Goal: Task Accomplishment & Management: Manage account settings

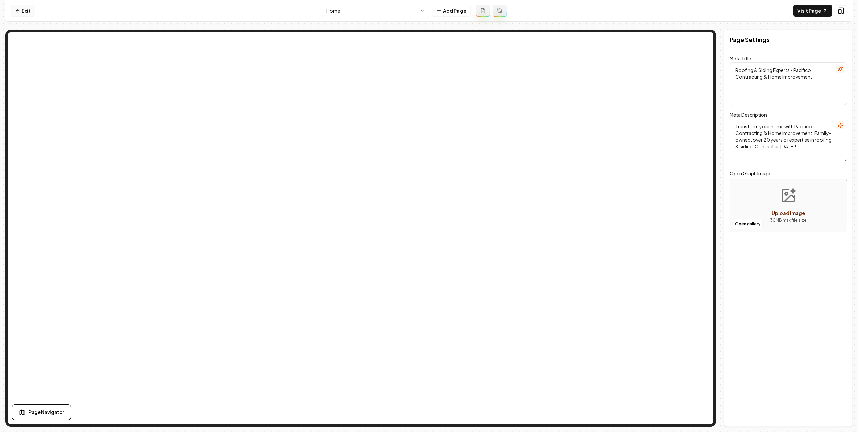
click at [27, 10] on link "Exit" at bounding box center [23, 11] width 24 height 12
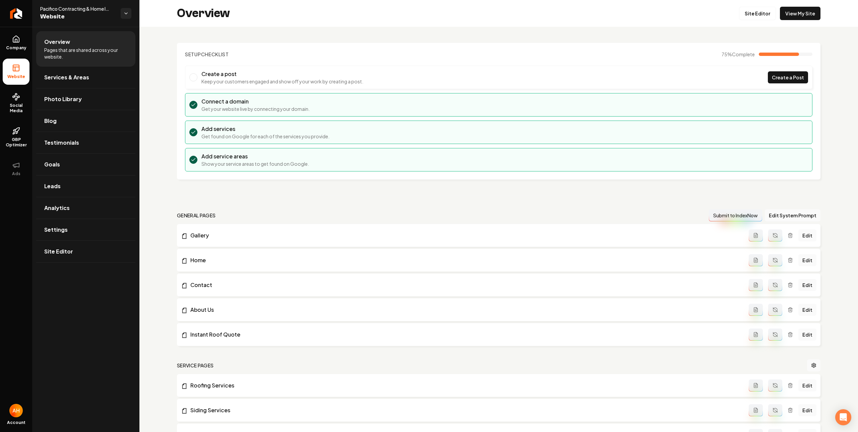
click at [160, 21] on div "Overview Site Editor View My Site" at bounding box center [498, 13] width 718 height 27
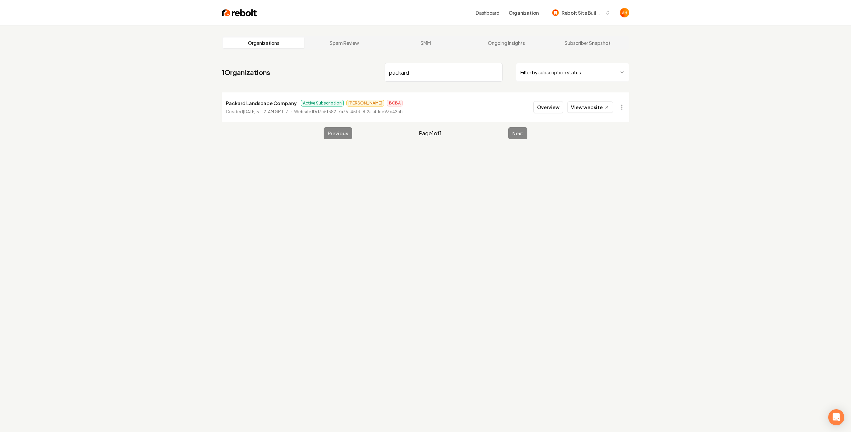
type input "packard"
click at [563, 107] on button "Overview" at bounding box center [548, 107] width 30 height 12
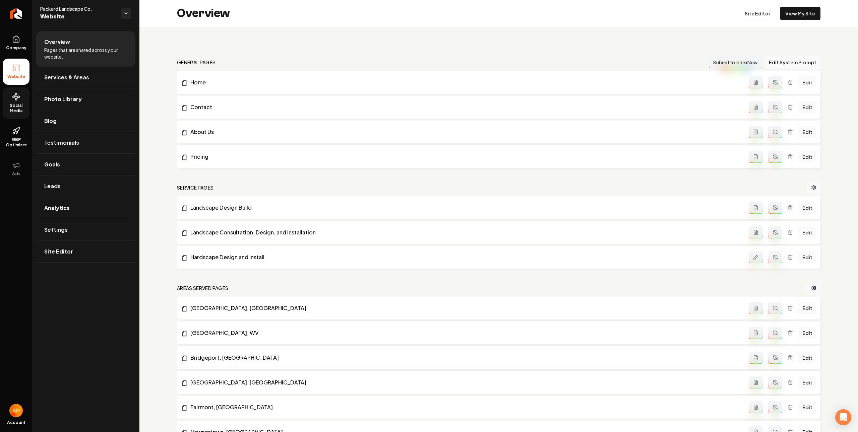
click at [12, 105] on span "Social Media" at bounding box center [16, 108] width 27 height 11
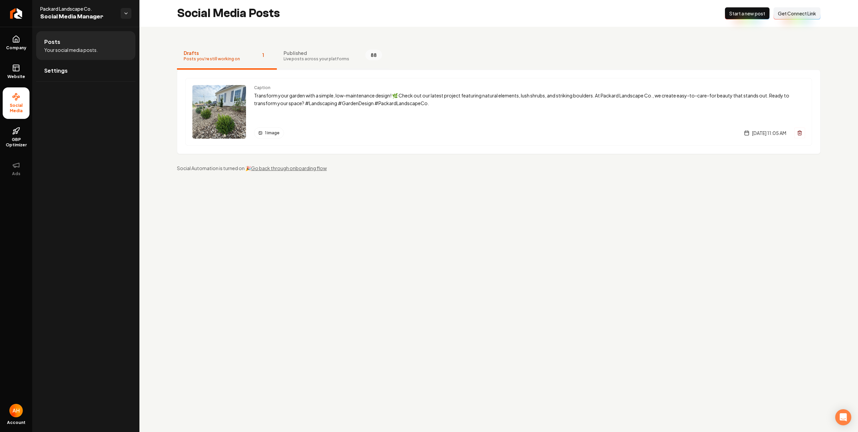
click at [347, 44] on button "Published Live posts across your platforms 88" at bounding box center [333, 56] width 112 height 27
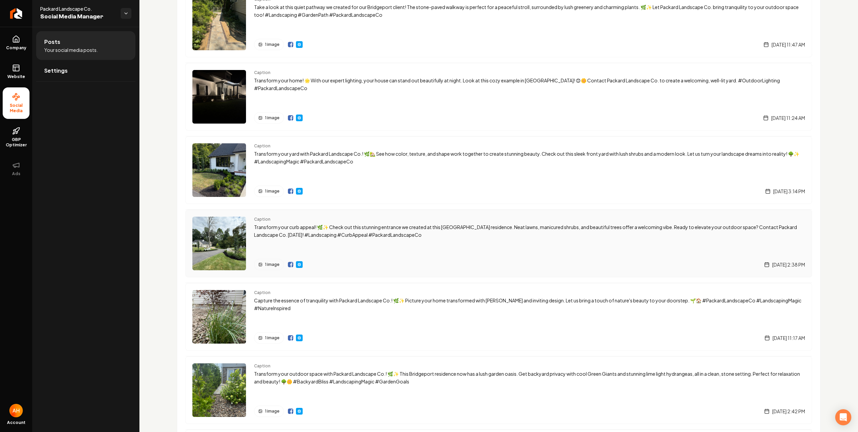
scroll to position [335, 0]
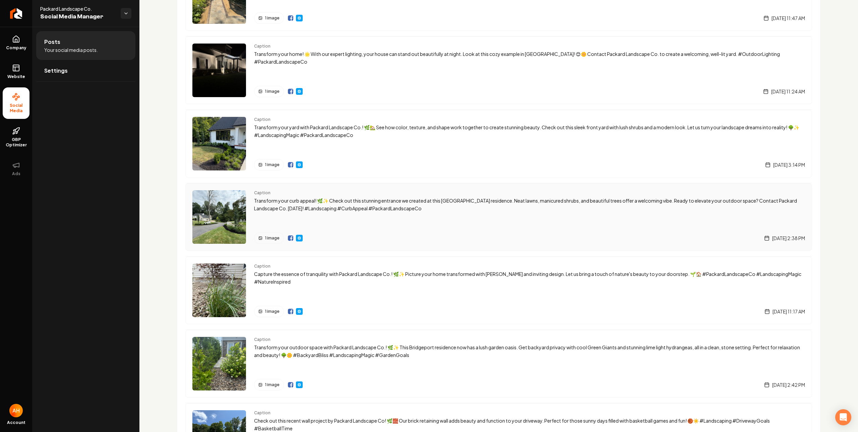
click at [296, 204] on p "Transform your curb appeal! 🌿✨ Check out this stunning entrance we created at t…" at bounding box center [529, 204] width 551 height 15
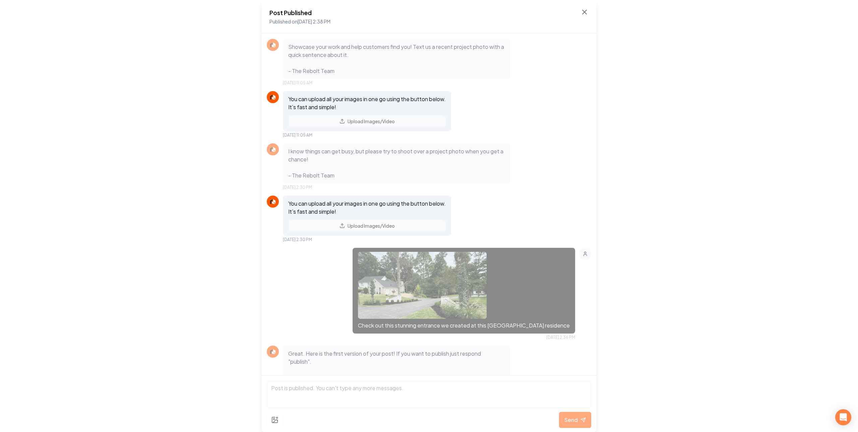
scroll to position [143, 0]
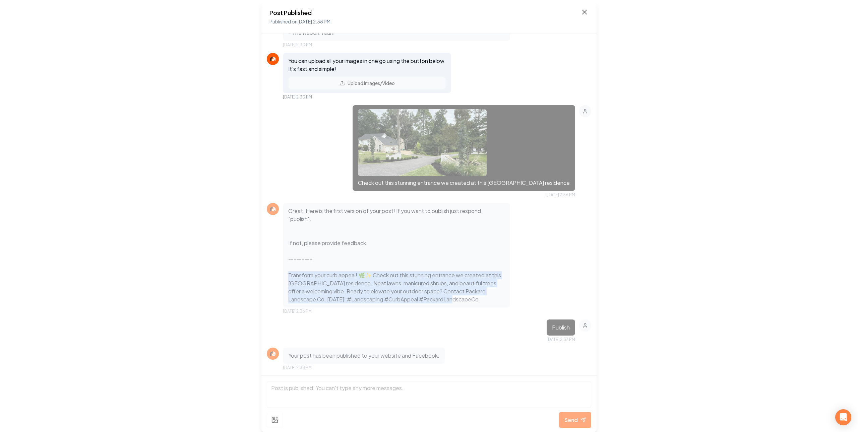
drag, startPoint x: 453, startPoint y: 299, endPoint x: 280, endPoint y: 274, distance: 174.6
click at [280, 274] on div "Great. Here is the first version of your post! If you want to publish just resp…" at bounding box center [429, 258] width 324 height 111
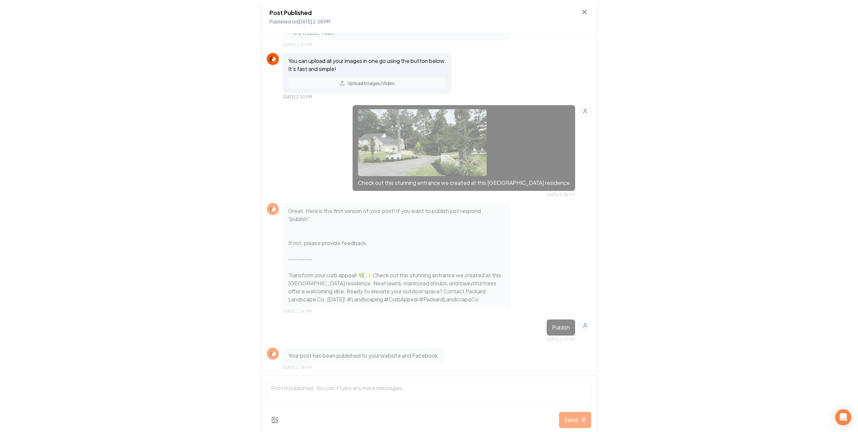
click at [183, 44] on div "Post Published Published on Aug 7, 2025 2:38 PM Showcase your work and help cus…" at bounding box center [429, 216] width 858 height 432
click at [583, 10] on icon at bounding box center [584, 12] width 4 height 4
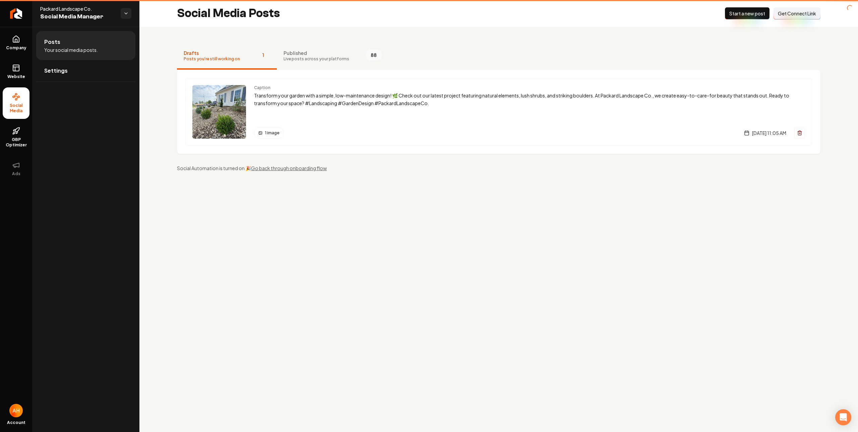
click at [656, 36] on div "Drafts Posts you're still working on 1 Published Live posts across your platfor…" at bounding box center [498, 107] width 718 height 161
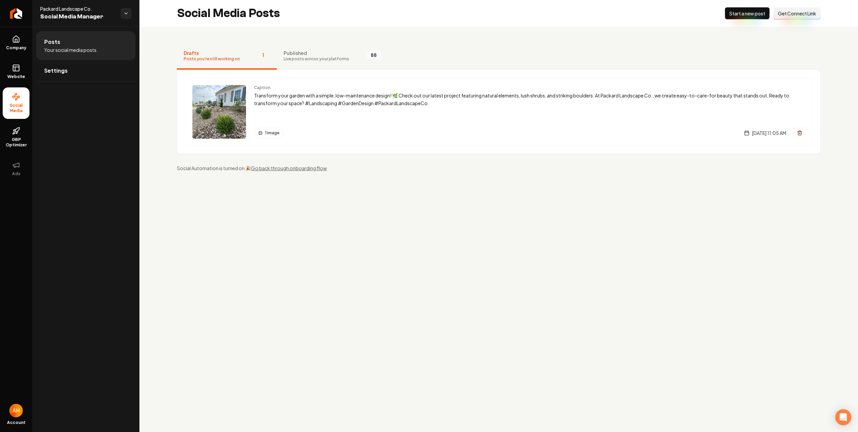
click at [489, 27] on div "Drafts Posts you're still working on 1 Published Live posts across your platfor…" at bounding box center [498, 107] width 718 height 161
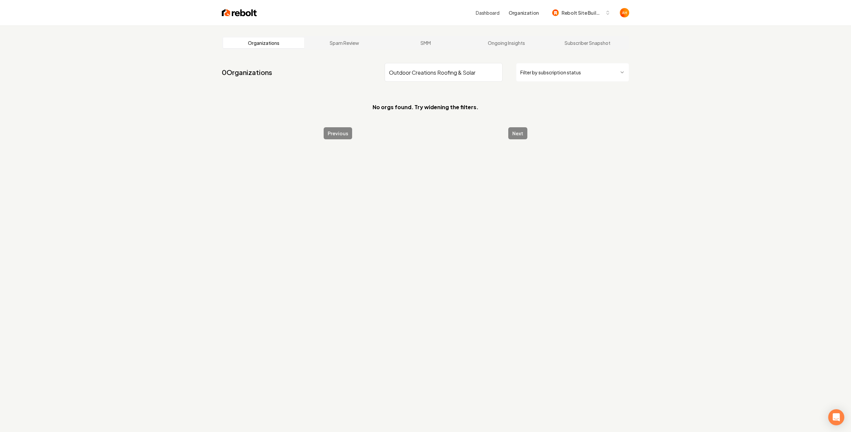
click at [453, 75] on input "Outdoor Creations Roofing & Solar" at bounding box center [444, 72] width 118 height 19
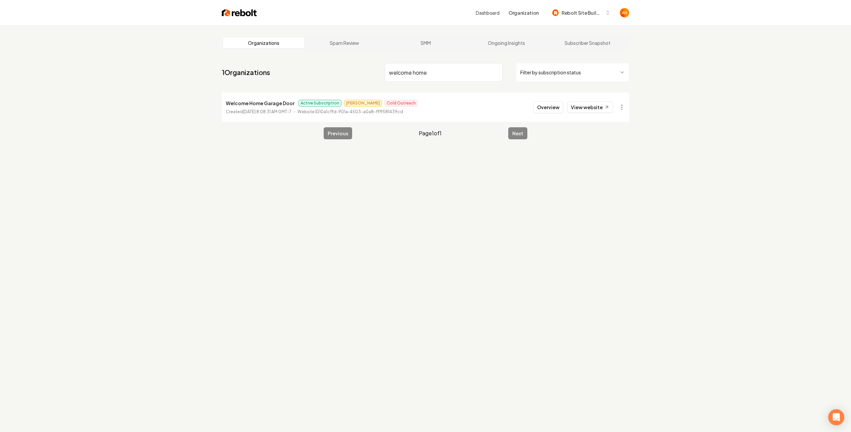
click at [462, 77] on input "welcome home" at bounding box center [444, 72] width 118 height 19
paste input "Mazdak"
type input "Mazdak"
click at [583, 108] on link "View website" at bounding box center [590, 107] width 46 height 11
click at [428, 67] on input "Mazdak" at bounding box center [444, 72] width 118 height 19
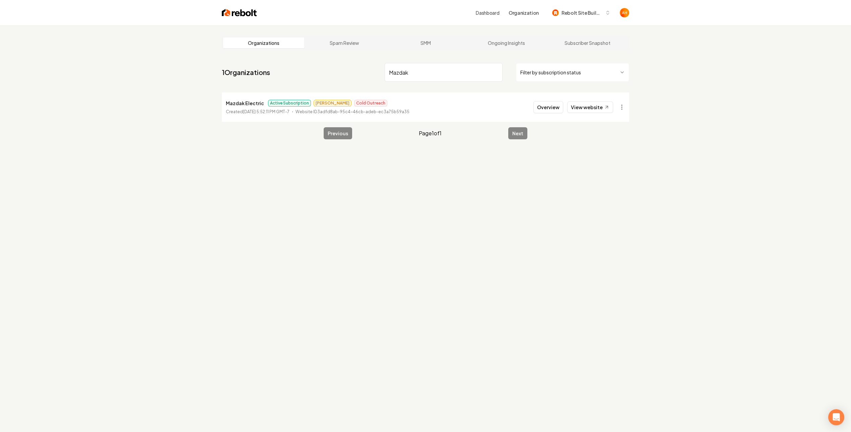
click at [543, 98] on li "Mazdak Electric Active Subscription Matthew Cold Outreach Created August 26, 20…" at bounding box center [425, 106] width 407 height 29
click at [545, 106] on button "Overview" at bounding box center [548, 107] width 30 height 12
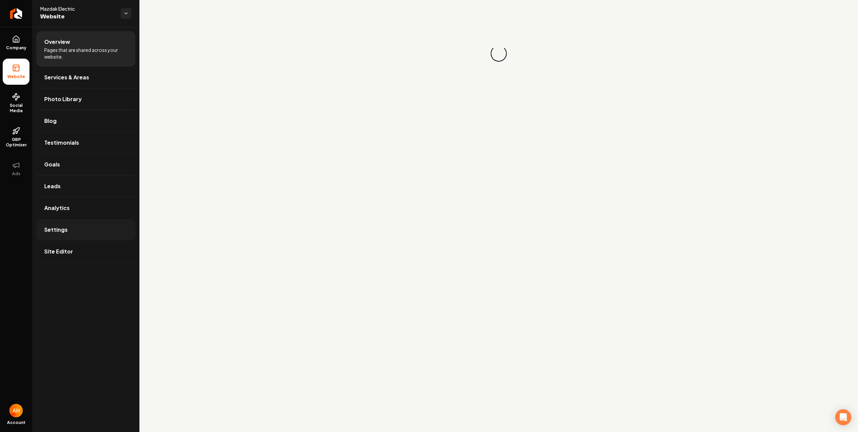
click at [100, 236] on link "Settings" at bounding box center [85, 229] width 99 height 21
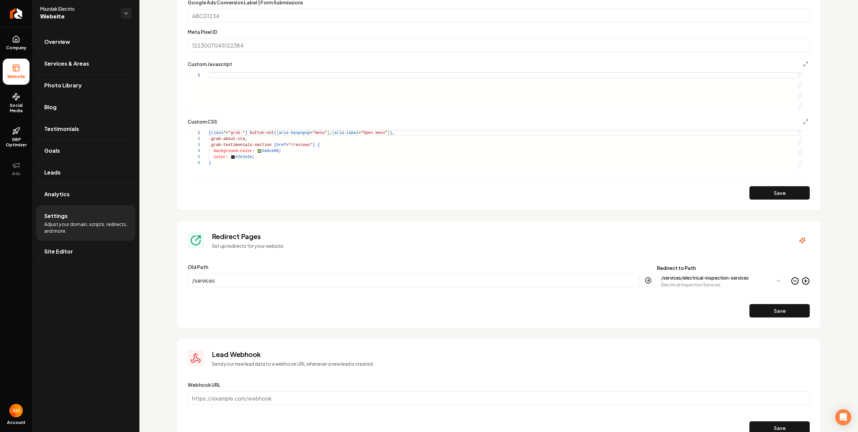
scroll to position [436, 0]
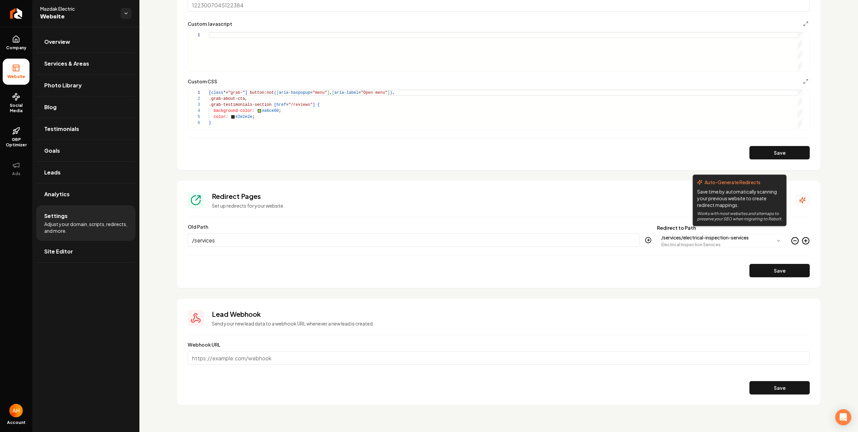
click at [799, 198] on icon "Main content area" at bounding box center [802, 201] width 6 height 6
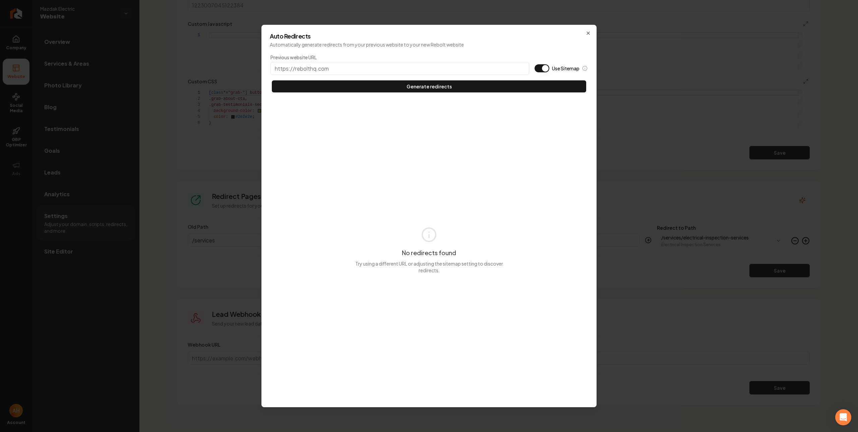
click at [490, 69] on input "Previous website URL" at bounding box center [399, 68] width 259 height 13
paste input "mz-electric.com"
type input "https://mz-electric.com"
type button "on"
click at [272, 80] on button "Generate redirects" at bounding box center [429, 86] width 314 height 12
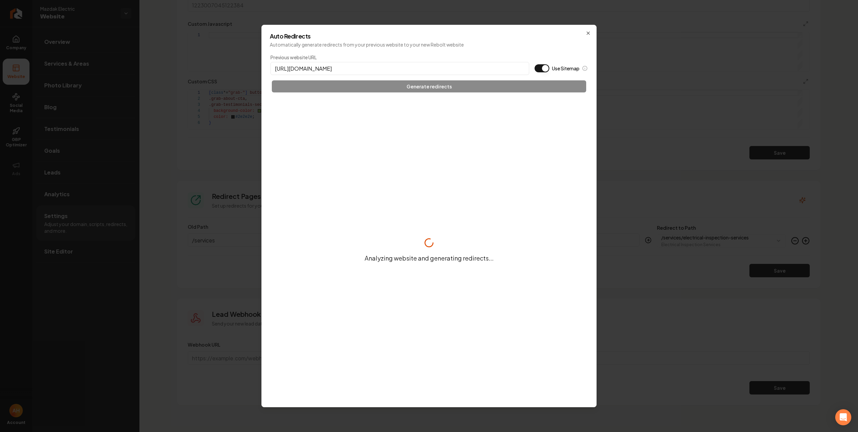
click at [548, 67] on button "Use Sitemap" at bounding box center [541, 68] width 15 height 8
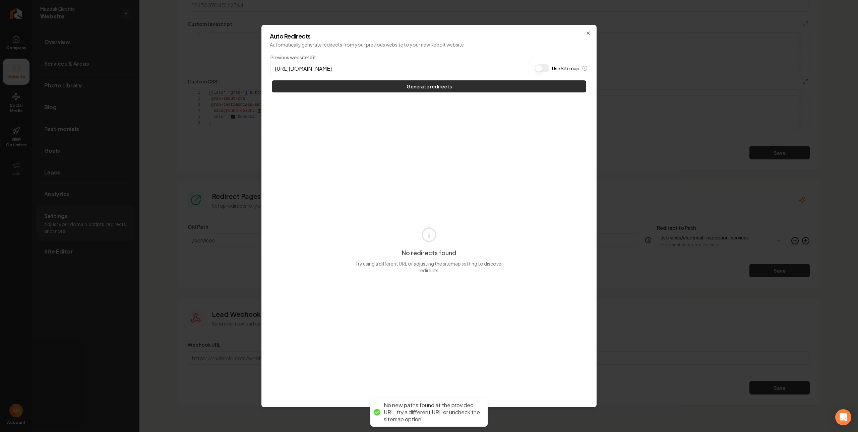
click at [537, 86] on button "Generate redirects" at bounding box center [429, 86] width 314 height 12
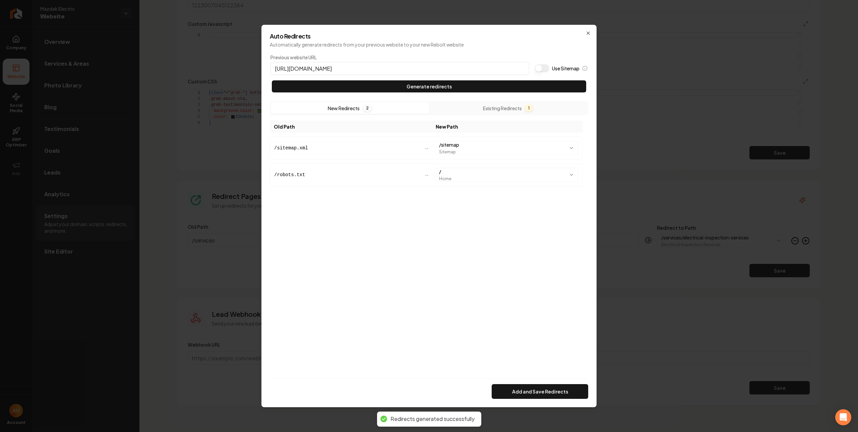
click at [577, 384] on div "Add and Save Redirects" at bounding box center [429, 389] width 318 height 20
click at [557, 387] on button "Add and Save Redirects" at bounding box center [539, 391] width 96 height 15
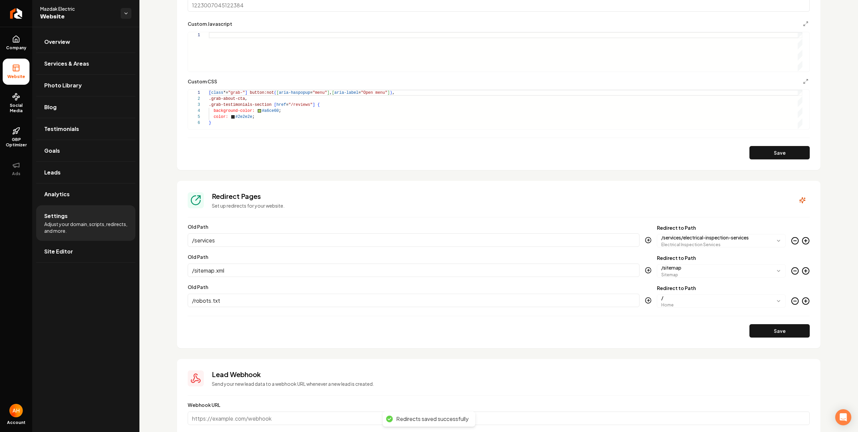
scroll to position [0, 0]
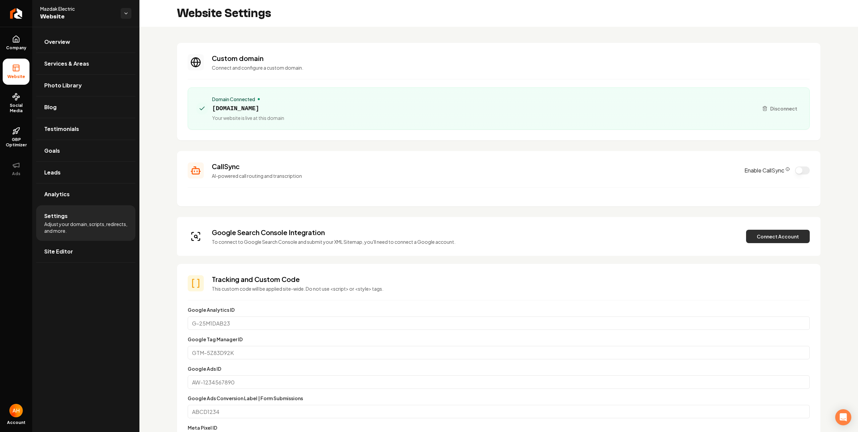
click at [764, 239] on button "Connect Account" at bounding box center [778, 236] width 64 height 13
click at [720, 241] on button "Verify & Submit" at bounding box center [731, 236] width 58 height 13
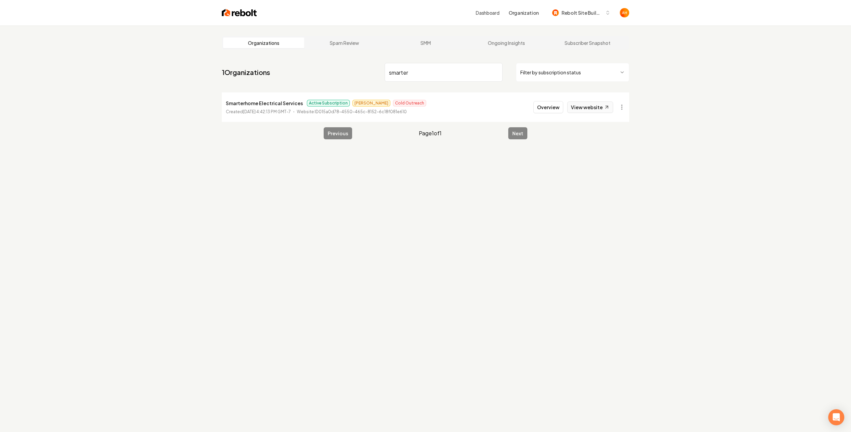
type input "smarter"
click at [593, 107] on link "View website" at bounding box center [590, 107] width 46 height 11
click at [551, 108] on button "Overview" at bounding box center [548, 107] width 30 height 12
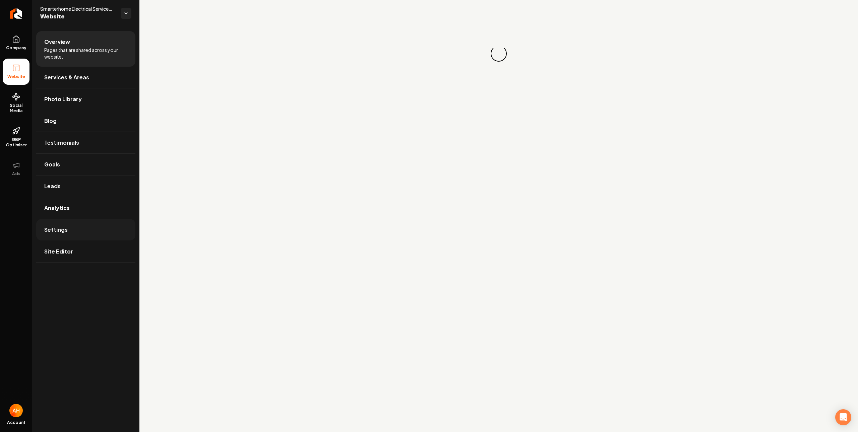
click at [78, 233] on link "Settings" at bounding box center [85, 229] width 99 height 21
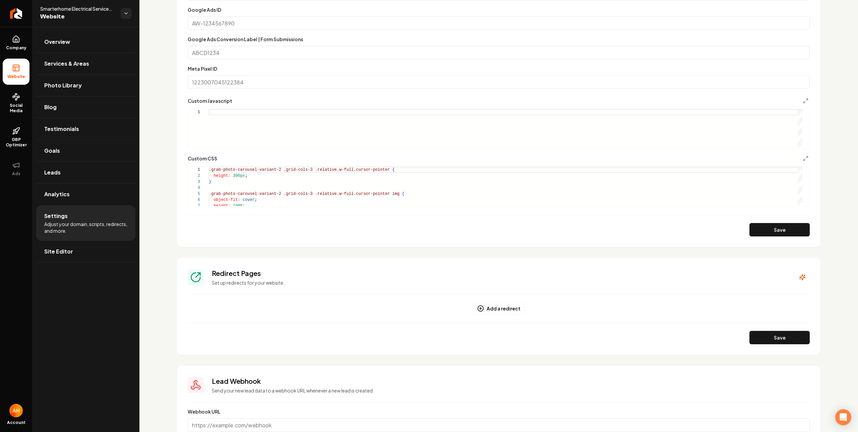
scroll to position [426, 0]
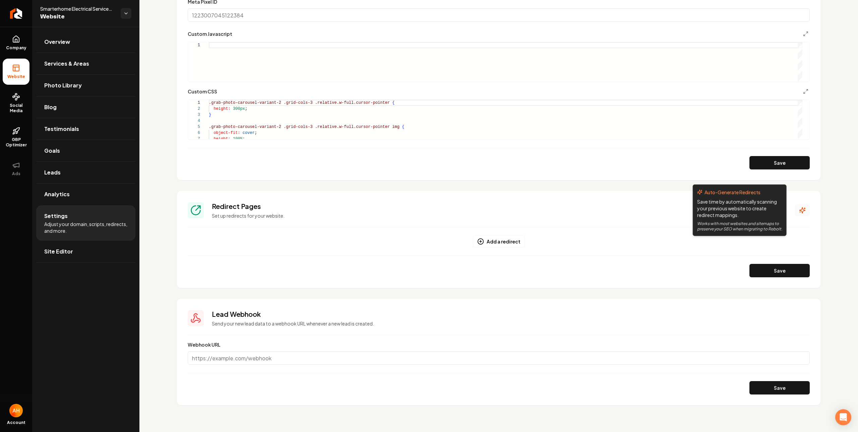
click at [799, 210] on button "Main content area" at bounding box center [802, 210] width 15 height 12
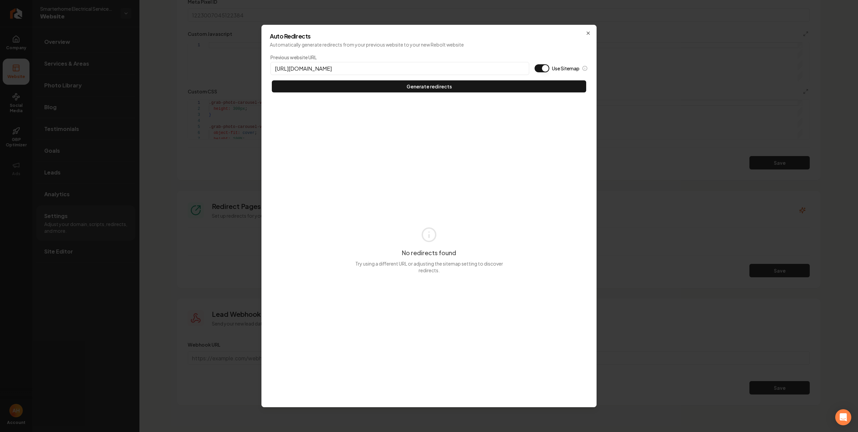
type input "https://smarterhomeelectricalservices.com"
type button "on"
click at [534, 64] on button "Use Sitemap" at bounding box center [541, 68] width 15 height 8
click at [272, 80] on button "Generate redirects" at bounding box center [429, 86] width 314 height 12
click at [589, 30] on icon "button" at bounding box center [587, 32] width 5 height 5
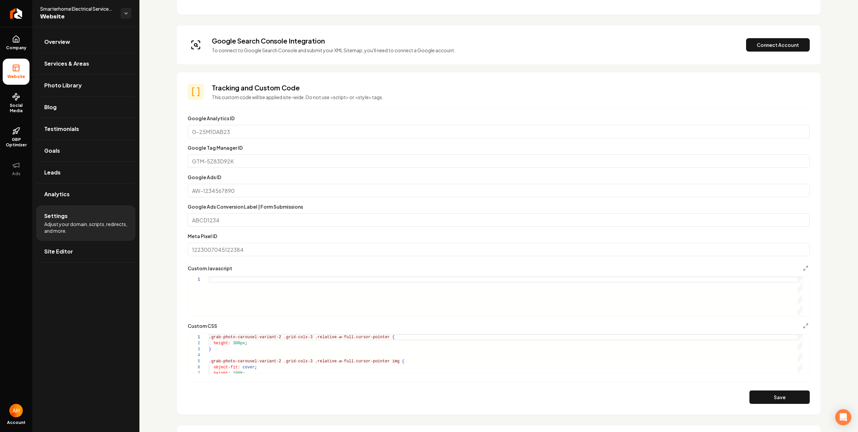
scroll to position [154, 0]
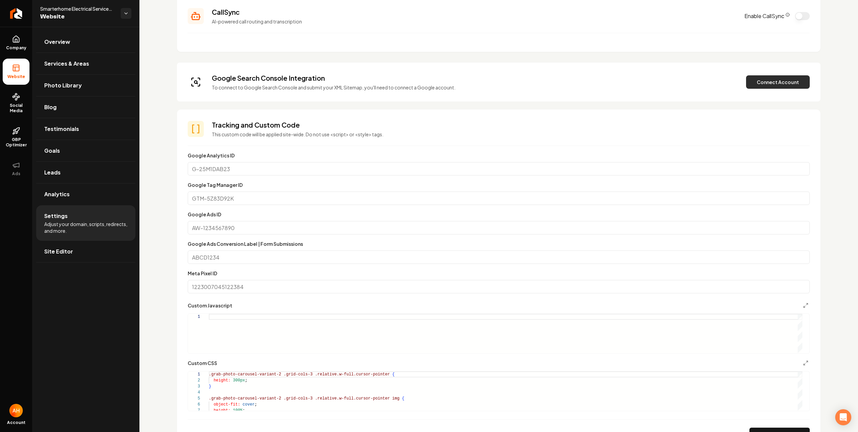
click at [778, 85] on button "Connect Account" at bounding box center [778, 81] width 64 height 13
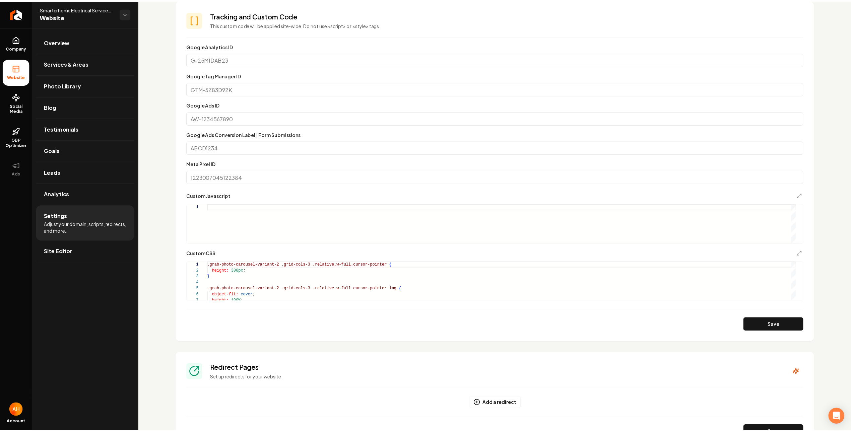
scroll to position [121, 0]
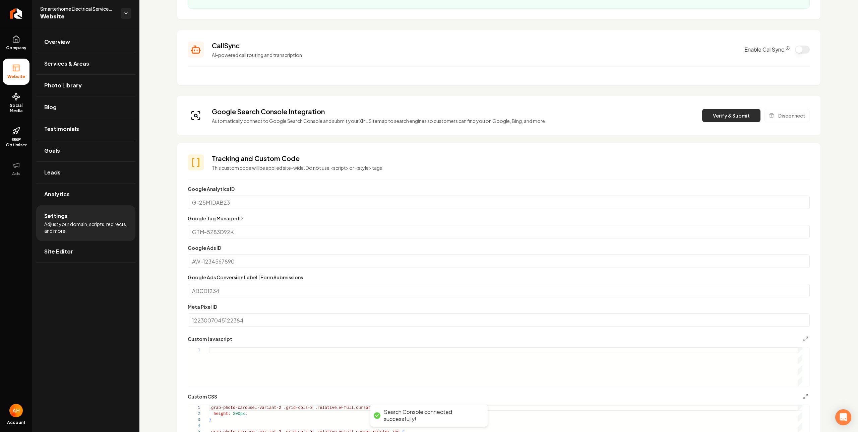
click at [711, 111] on button "Verify & Submit" at bounding box center [731, 115] width 58 height 13
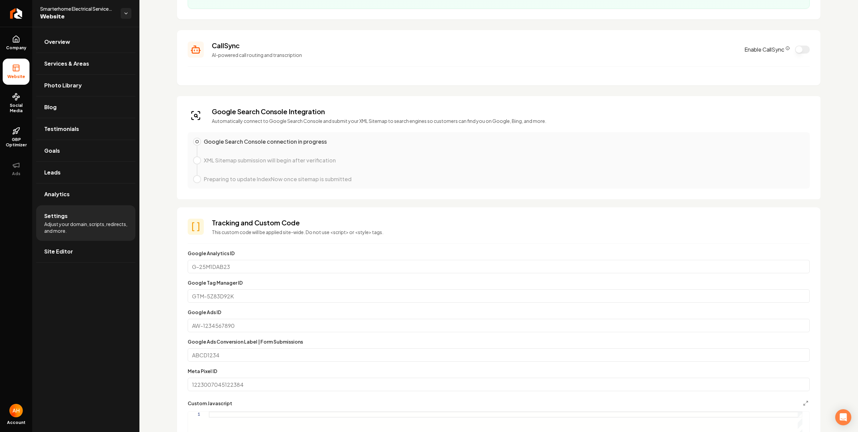
click at [160, 44] on div "Custom domain Connect and configure a custom domain. Domain Connected smarterho…" at bounding box center [498, 354] width 718 height 896
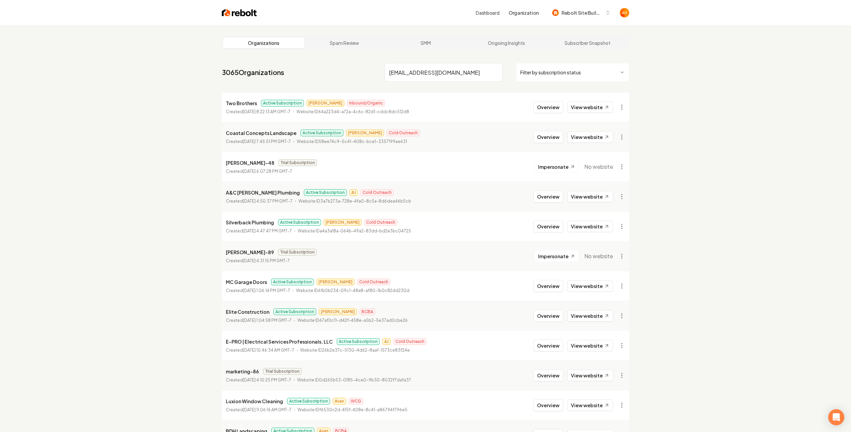
click at [437, 71] on input "coloradogaragedoorguy@gmail.com" at bounding box center [444, 72] width 118 height 19
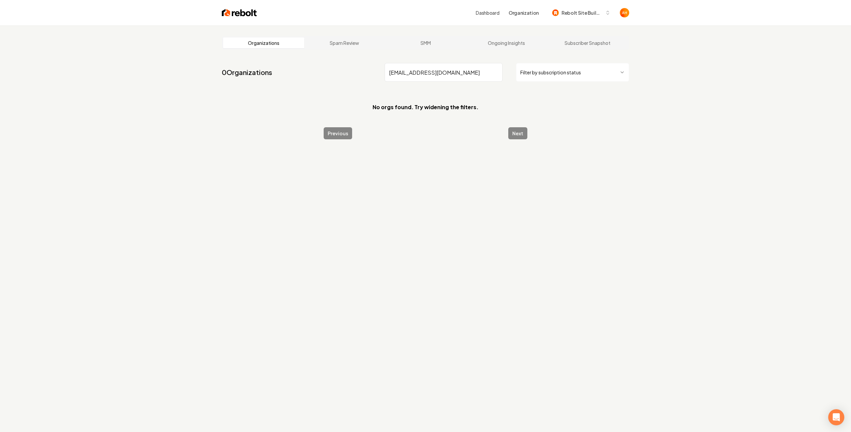
click at [437, 71] on input "coloradogaragedoorguy@gmail.com" at bounding box center [444, 72] width 118 height 19
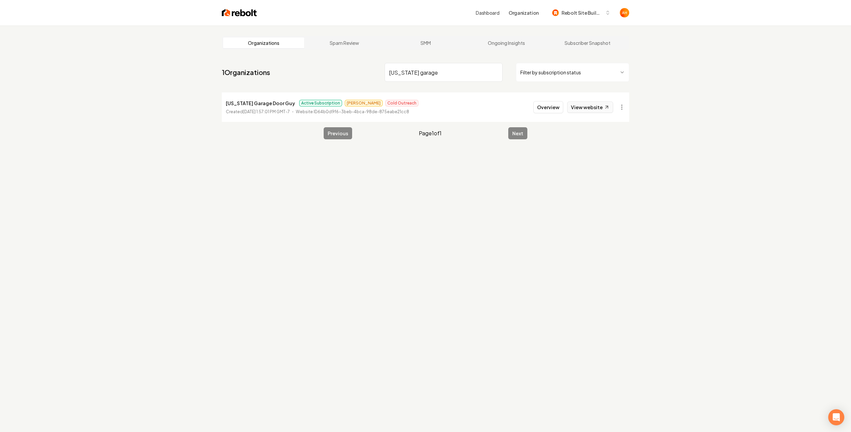
click at [606, 106] on icon at bounding box center [607, 108] width 6 height 6
click at [424, 66] on input "colorado garage" at bounding box center [444, 72] width 118 height 19
paste input "PlumbWorks"
click at [600, 103] on link "View website" at bounding box center [590, 107] width 46 height 11
click at [418, 66] on input "PlumbWorks" at bounding box center [444, 72] width 118 height 19
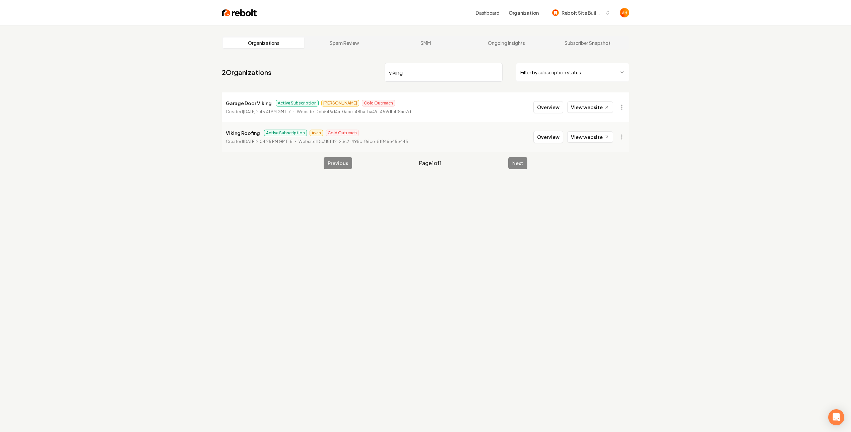
click at [592, 108] on link "View website" at bounding box center [590, 107] width 46 height 11
click at [402, 78] on input "viking" at bounding box center [444, 72] width 118 height 19
click at [598, 112] on link "View website" at bounding box center [590, 107] width 46 height 11
click at [420, 81] on input "no limit" at bounding box center [444, 72] width 118 height 19
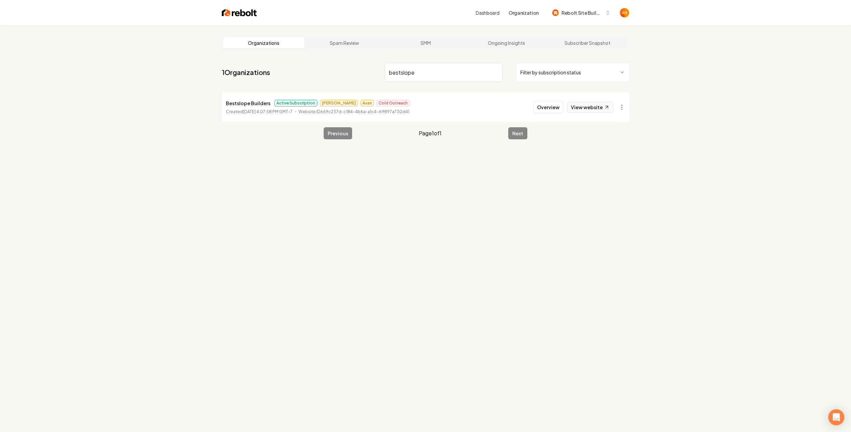
click at [594, 102] on link "View website" at bounding box center [590, 107] width 46 height 11
click at [432, 68] on input "bestslope" at bounding box center [444, 72] width 118 height 19
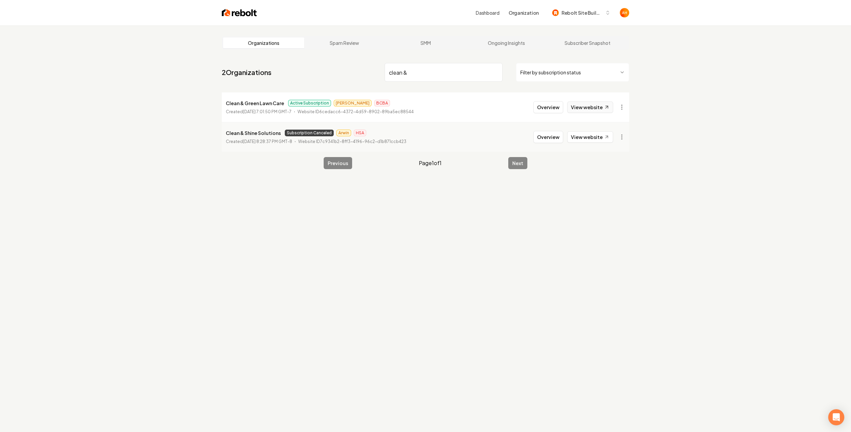
click at [610, 103] on link "View website" at bounding box center [590, 107] width 46 height 11
click at [440, 65] on input "clean &" at bounding box center [444, 72] width 118 height 19
type input "western"
click at [556, 103] on button "Overview" at bounding box center [548, 107] width 30 height 12
click at [553, 107] on button "Overview" at bounding box center [548, 107] width 30 height 12
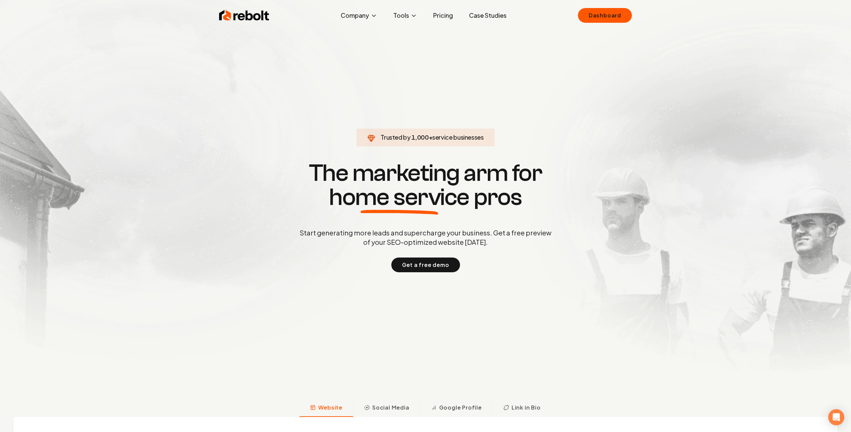
click at [600, 11] on link "Dashboard" at bounding box center [605, 15] width 54 height 15
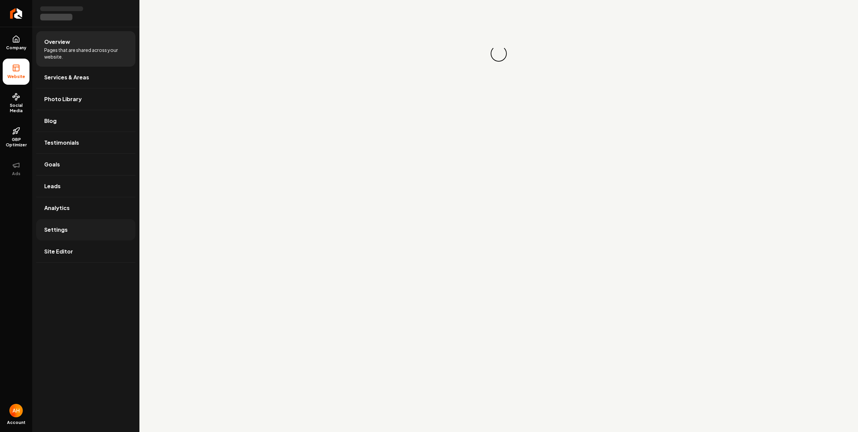
click at [76, 237] on link "Settings" at bounding box center [85, 229] width 99 height 21
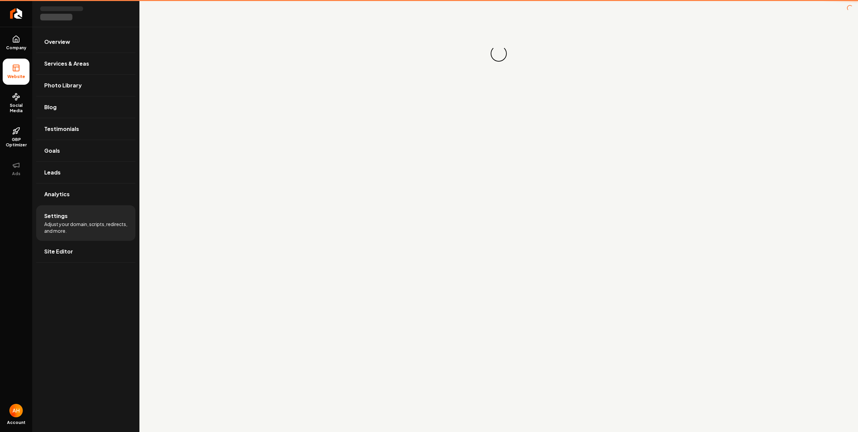
click at [77, 236] on li "Settings Adjust your domain, scripts, redirects, and more." at bounding box center [85, 223] width 99 height 36
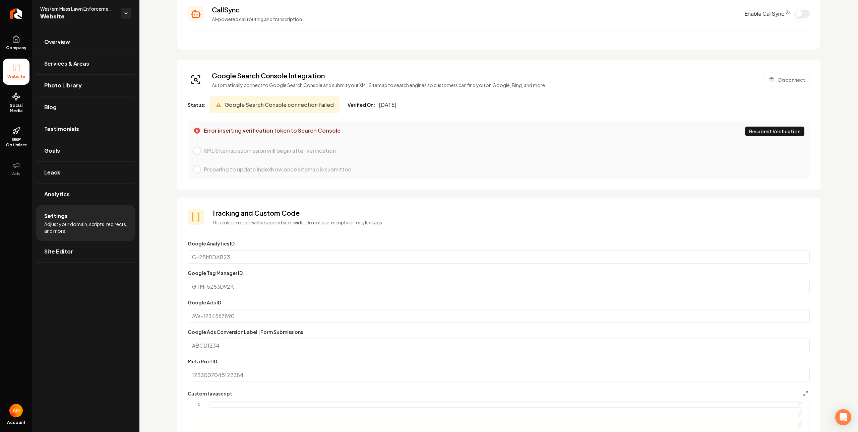
scroll to position [2, 0]
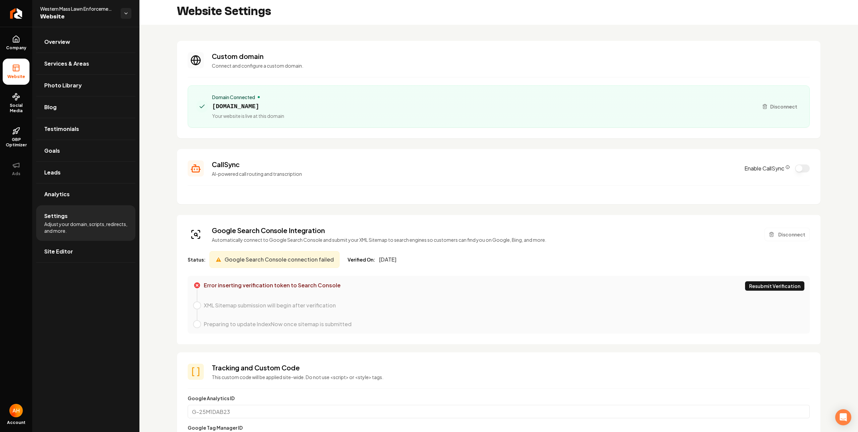
click at [273, 102] on span "[DOMAIN_NAME]" at bounding box center [248, 106] width 72 height 9
click at [273, 102] on span "westernmasslawnenforcement.com" at bounding box center [248, 106] width 72 height 9
copy span "westernmasslawnenforcement.com"
click at [311, 45] on section "Custom domain Connect and configure a custom domain. Domain Connected westernma…" at bounding box center [498, 89] width 643 height 97
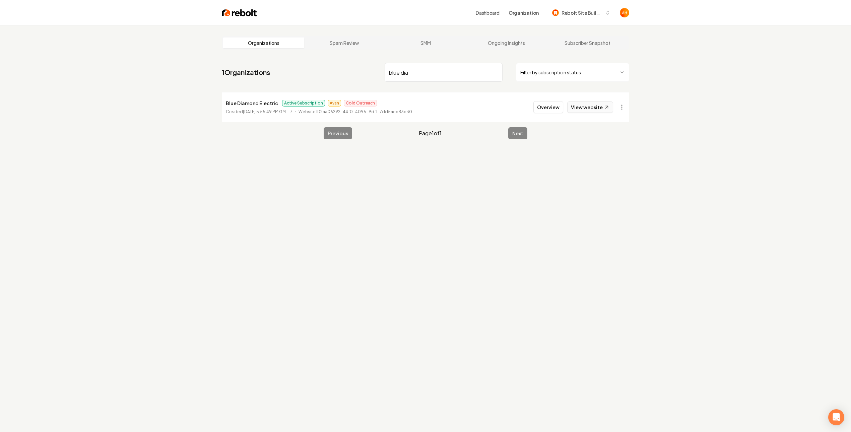
type input "blue dia"
click at [582, 104] on link "View website" at bounding box center [590, 107] width 46 height 11
click at [552, 98] on li "Blue Diamond Electric Active Subscription Avan Cold Outreach Created August 5, …" at bounding box center [425, 106] width 407 height 29
click at [552, 100] on li "Blue Diamond Electric Active Subscription Avan Cold Outreach Created August 5, …" at bounding box center [425, 106] width 407 height 29
click at [552, 108] on button "Overview" at bounding box center [548, 107] width 30 height 12
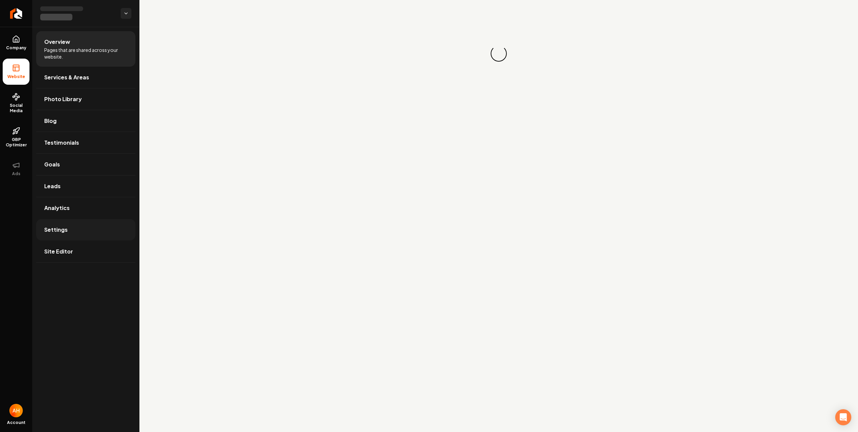
click at [93, 224] on link "Settings" at bounding box center [85, 229] width 99 height 21
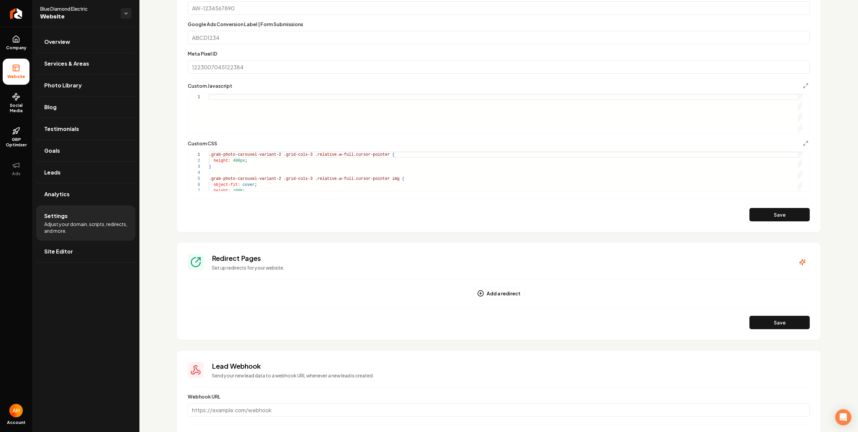
scroll to position [426, 0]
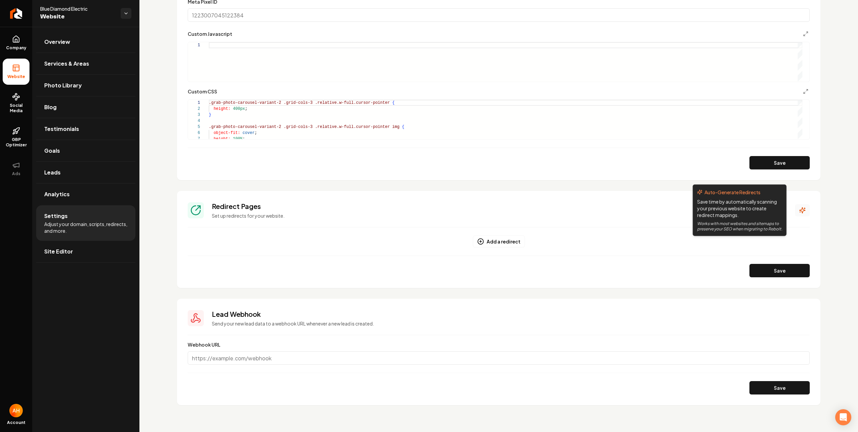
click at [799, 208] on icon "Main content area" at bounding box center [802, 211] width 6 height 6
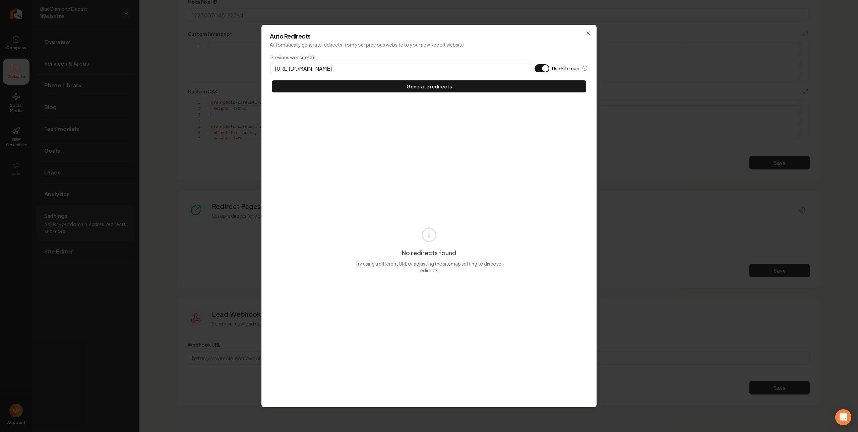
type input "https://bluediamond-electric.com"
type button "on"
click at [534, 64] on button "Use Sitemap" at bounding box center [541, 68] width 15 height 8
click at [272, 80] on button "Generate redirects" at bounding box center [429, 86] width 314 height 12
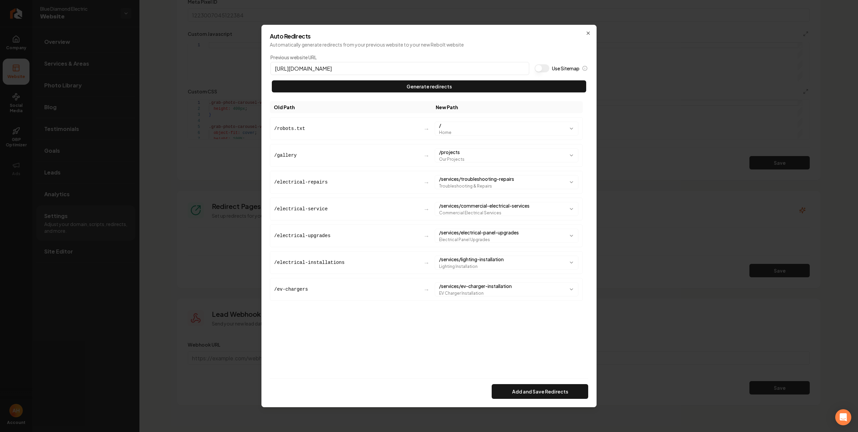
click at [515, 392] on button "Add and Save Redirects" at bounding box center [539, 391] width 96 height 15
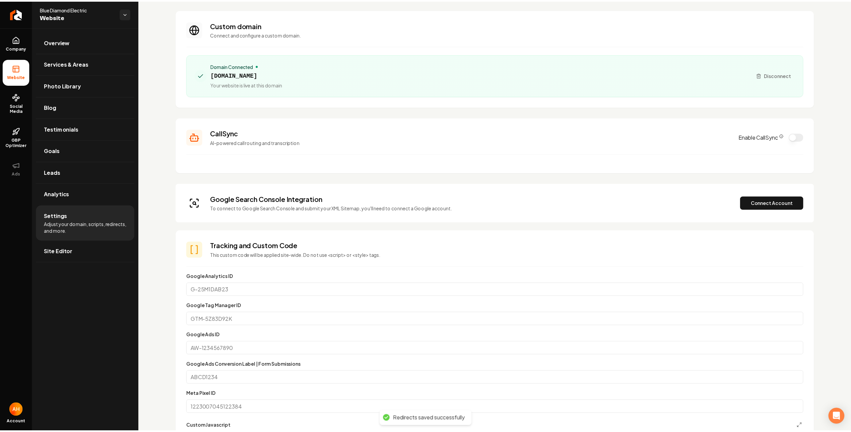
scroll to position [0, 0]
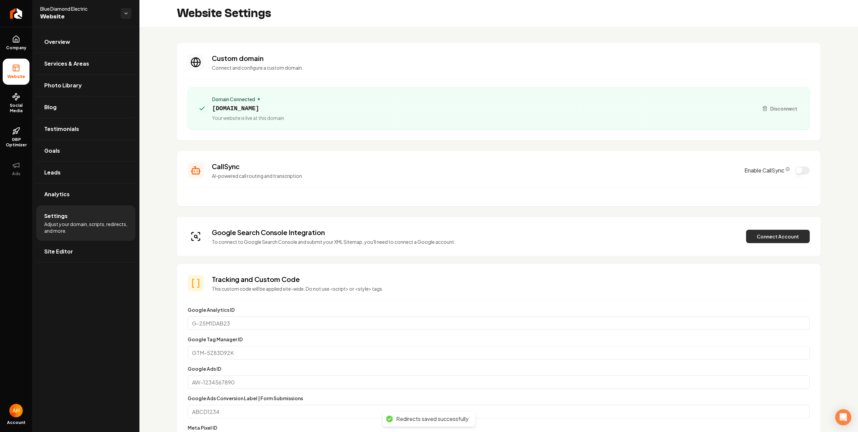
click at [778, 239] on button "Connect Account" at bounding box center [778, 236] width 64 height 13
click at [719, 239] on button "Verify & Submit" at bounding box center [731, 236] width 58 height 13
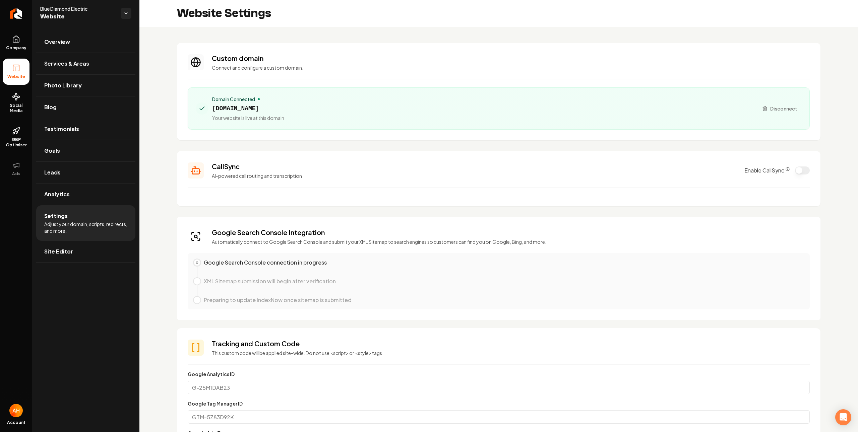
click at [334, 70] on p "Connect and configure a custom domain." at bounding box center [511, 67] width 598 height 7
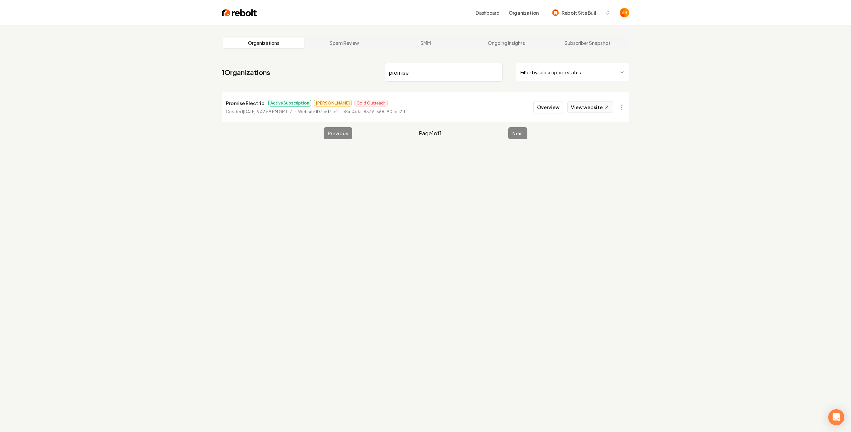
click at [591, 112] on link "View website" at bounding box center [590, 107] width 46 height 11
click at [431, 74] on input "promise" at bounding box center [444, 72] width 118 height 19
type input "salon"
click at [590, 102] on link "View website" at bounding box center [590, 107] width 46 height 11
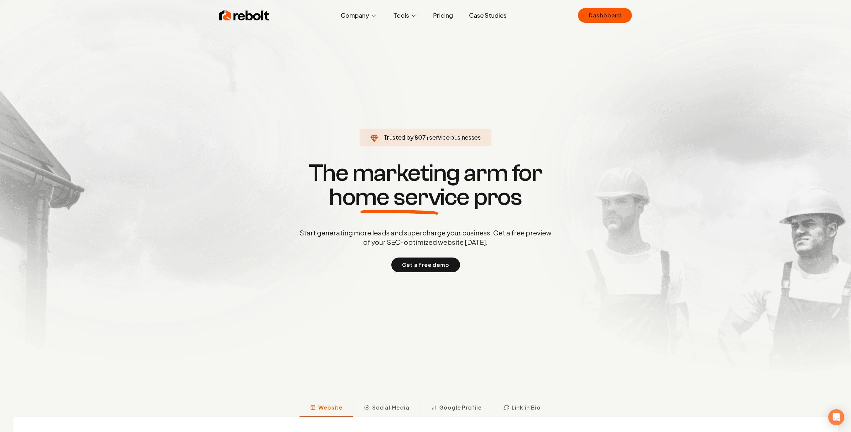
click at [633, 15] on div "Rebolt Company About Blog Jobs Tools Google Review QR Code Generator Google Bus…" at bounding box center [425, 15] width 429 height 20
click at [615, 12] on link "Dashboard" at bounding box center [605, 15] width 54 height 15
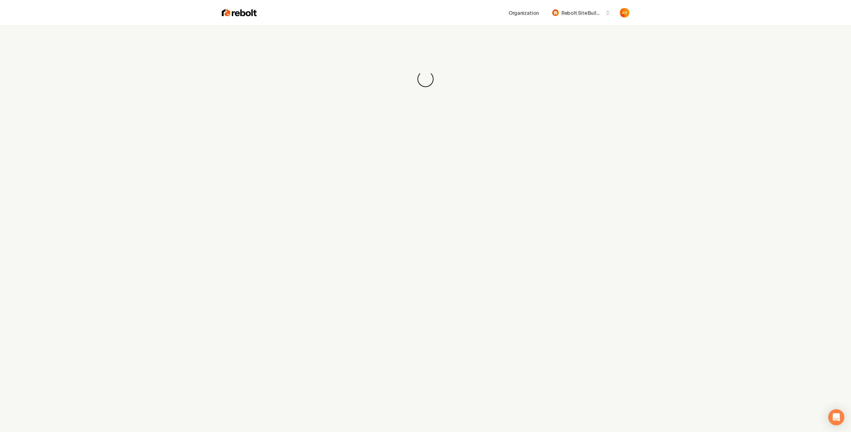
click at [500, 22] on div "Organization Rebolt Site Builder" at bounding box center [425, 12] width 429 height 25
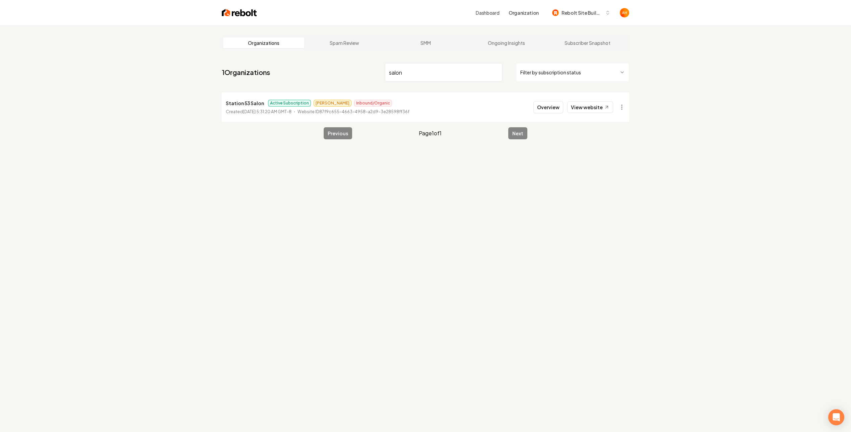
type input "salon"
click at [547, 107] on button "Overview" at bounding box center [548, 107] width 30 height 12
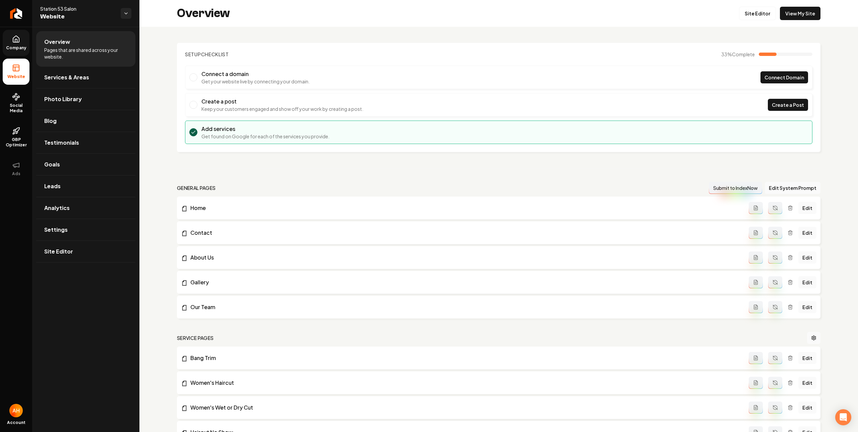
click at [11, 48] on span "Company" at bounding box center [16, 47] width 26 height 5
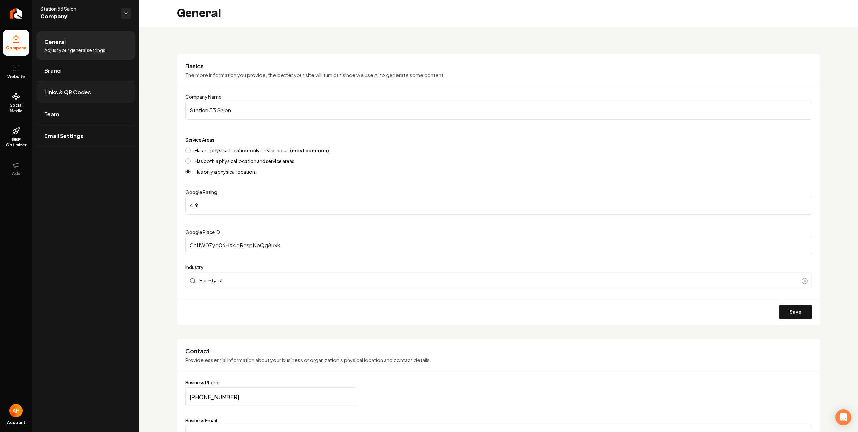
click at [64, 87] on link "Links & QR Codes" at bounding box center [85, 92] width 99 height 21
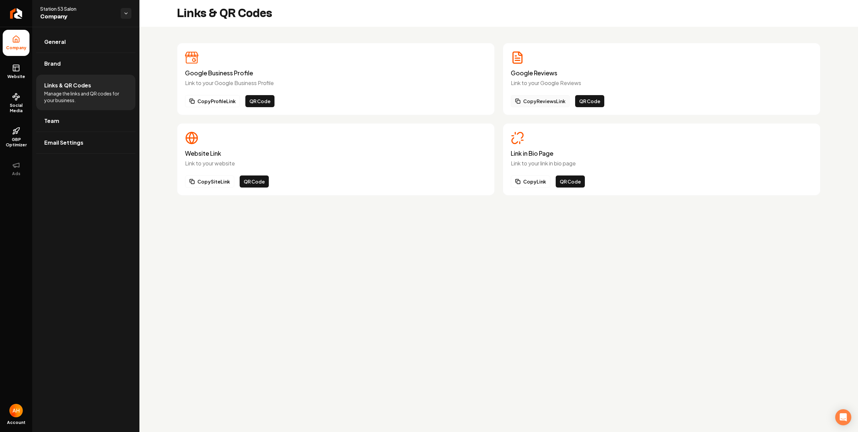
click at [561, 101] on button "Copy Reviews Link" at bounding box center [540, 101] width 59 height 12
click at [23, 136] on link "GBP Optimizer" at bounding box center [16, 137] width 27 height 31
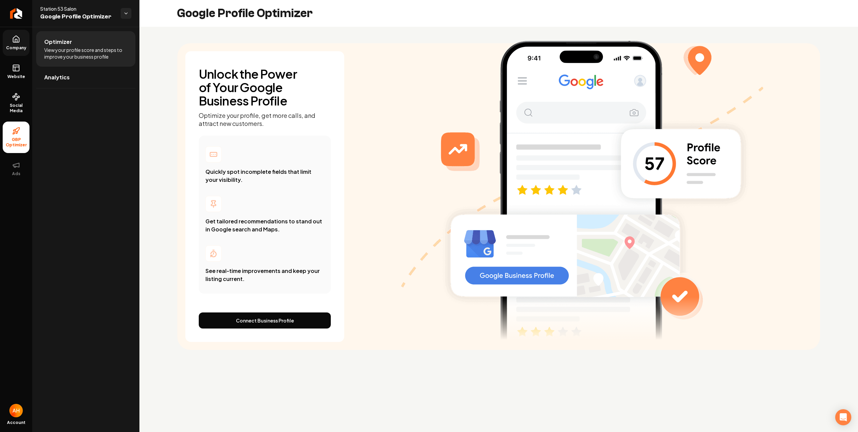
click at [527, 29] on img "Main content area" at bounding box center [582, 183] width 362 height 314
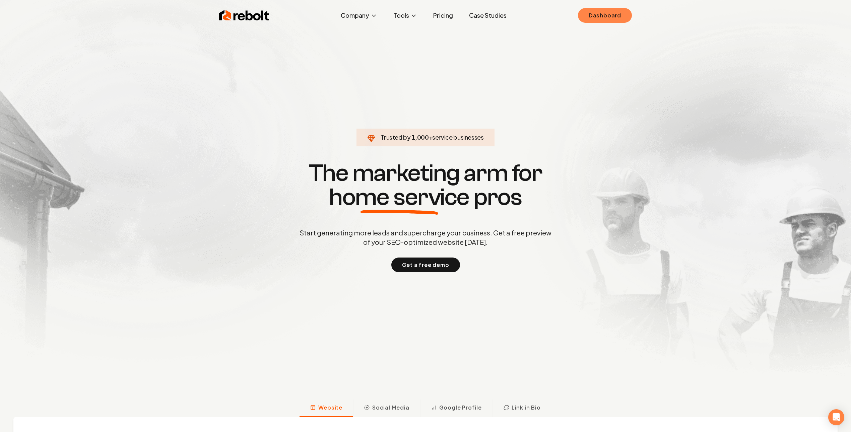
click at [622, 8] on link "Dashboard" at bounding box center [605, 15] width 54 height 15
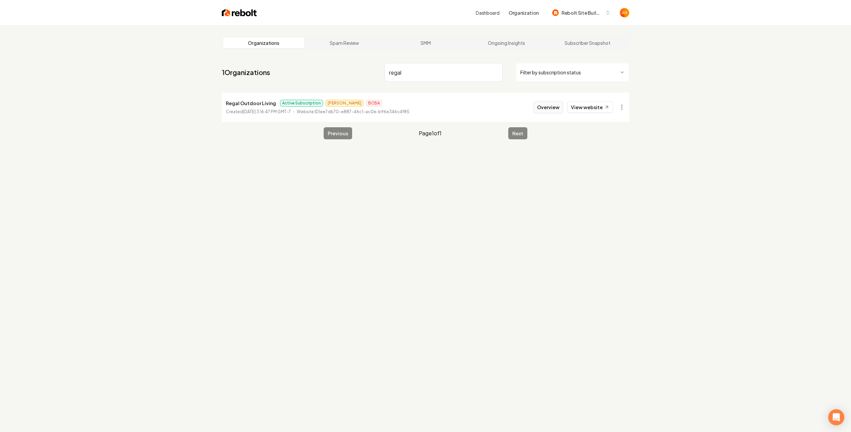
type input "regal"
click at [553, 107] on button "Overview" at bounding box center [548, 107] width 30 height 12
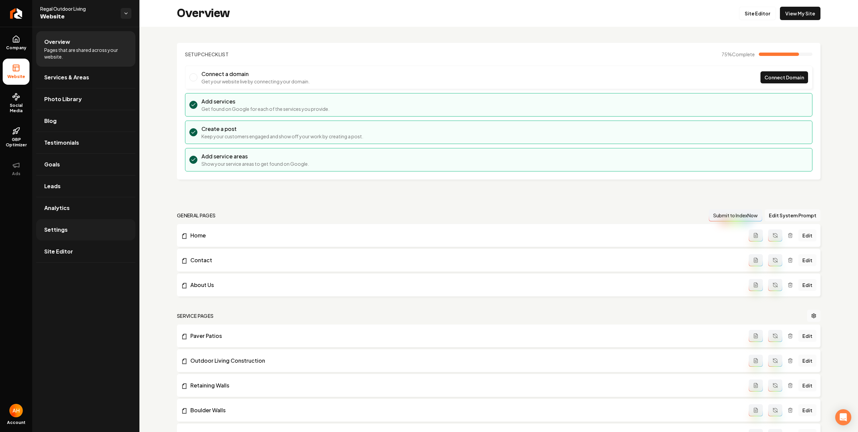
click at [91, 227] on link "Settings" at bounding box center [85, 229] width 99 height 21
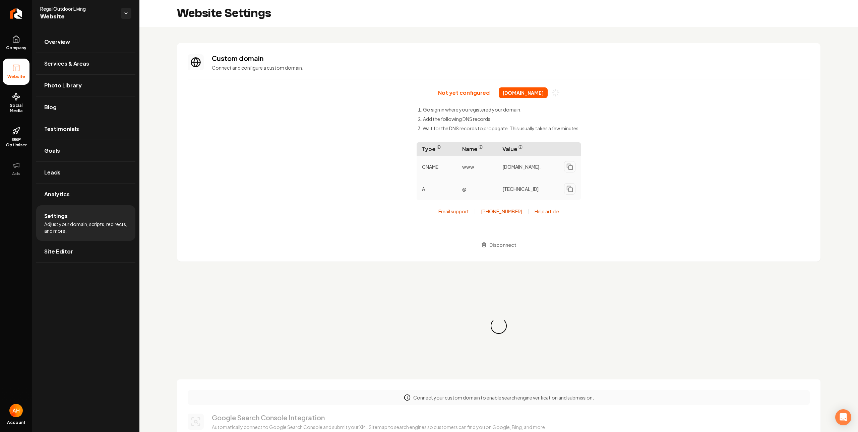
scroll to position [60, 0]
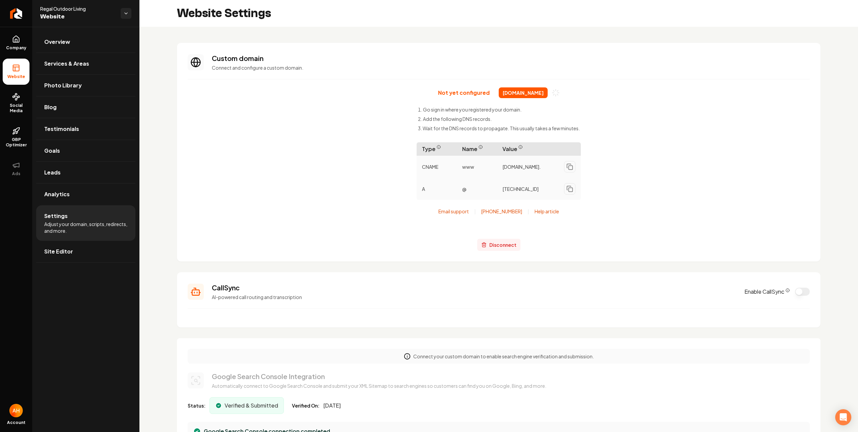
click at [481, 248] on icon "Main content area" at bounding box center [483, 244] width 5 height 5
